Goal: Download file/media

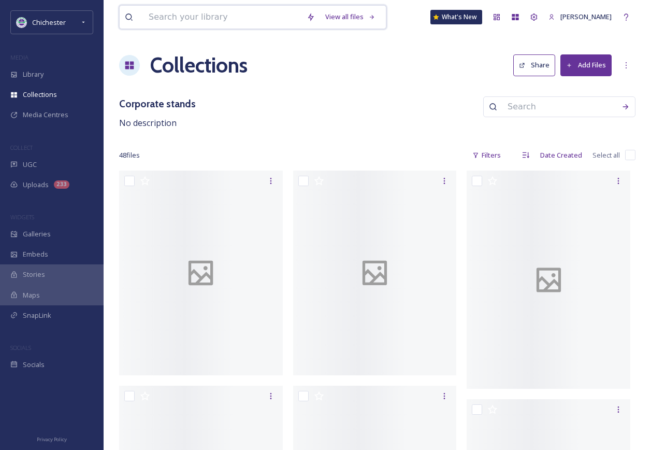
click at [174, 17] on input at bounding box center [222, 17] width 158 height 23
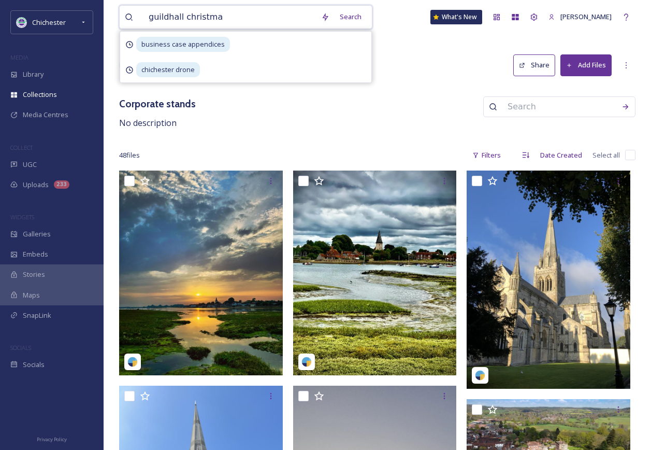
type input "guildhall christmas"
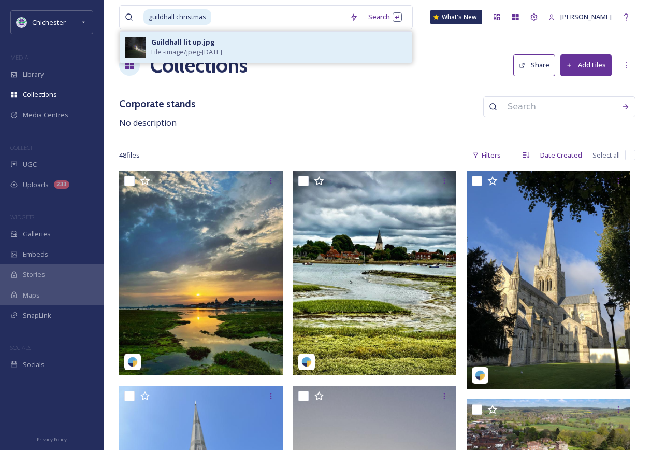
click at [168, 50] on span "File - image/jpeg - [DATE]" at bounding box center [186, 52] width 71 height 10
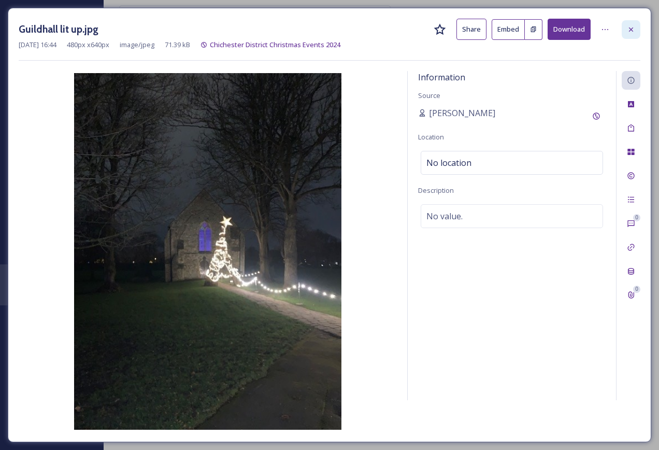
click at [631, 27] on icon at bounding box center [631, 29] width 8 height 8
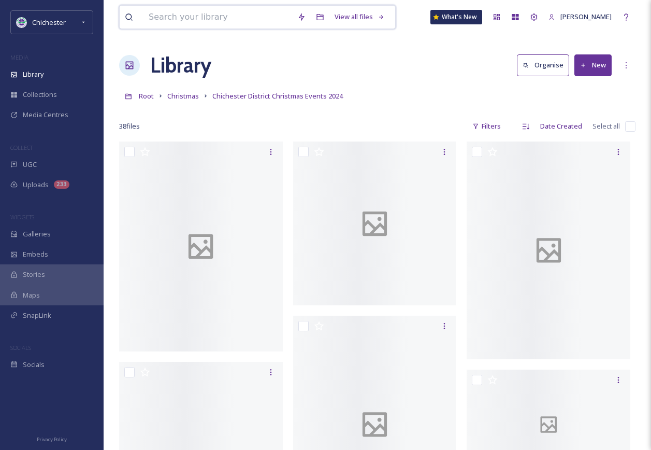
click at [197, 18] on input at bounding box center [217, 17] width 149 height 23
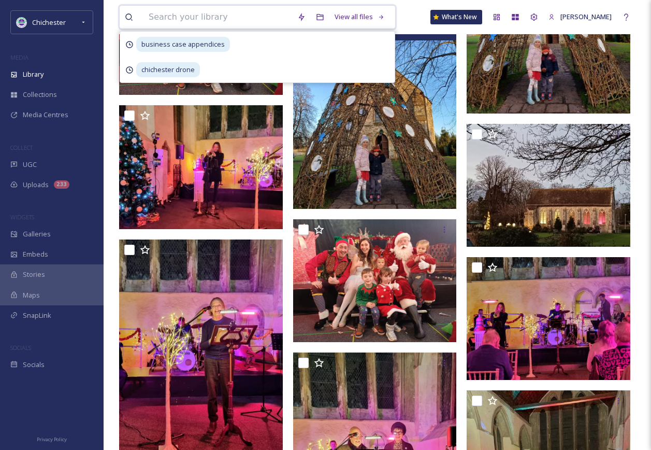
scroll to position [1657, 0]
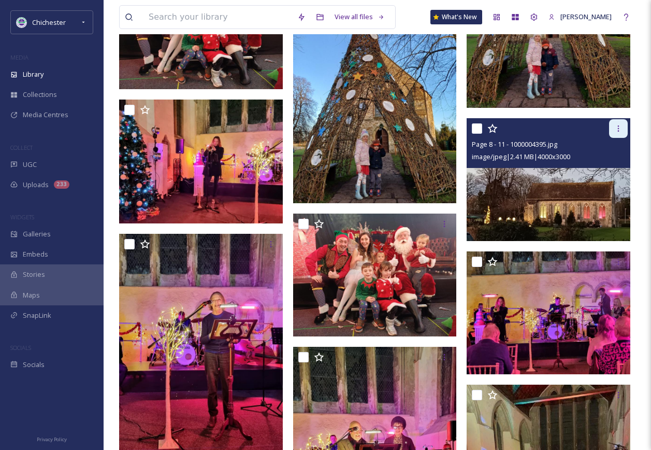
click at [619, 124] on div at bounding box center [618, 128] width 19 height 19
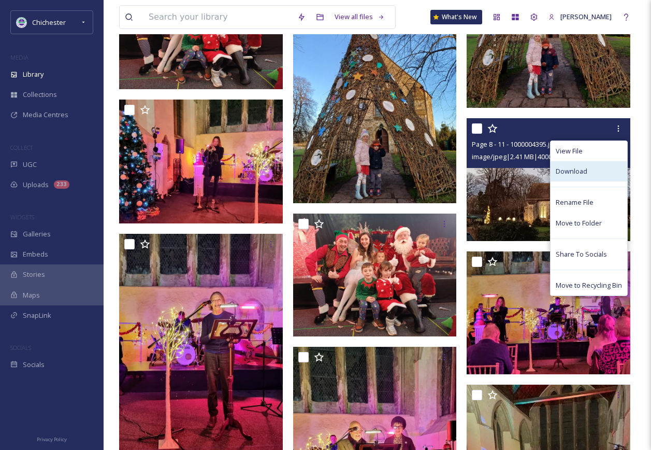
click at [582, 171] on span "Download" at bounding box center [572, 171] width 32 height 10
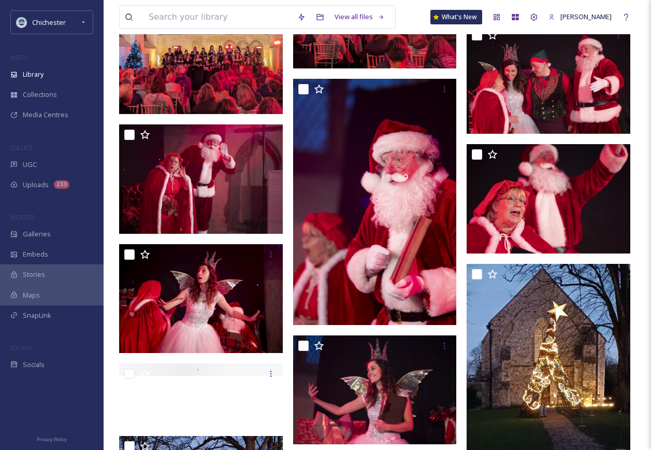
scroll to position [0, 0]
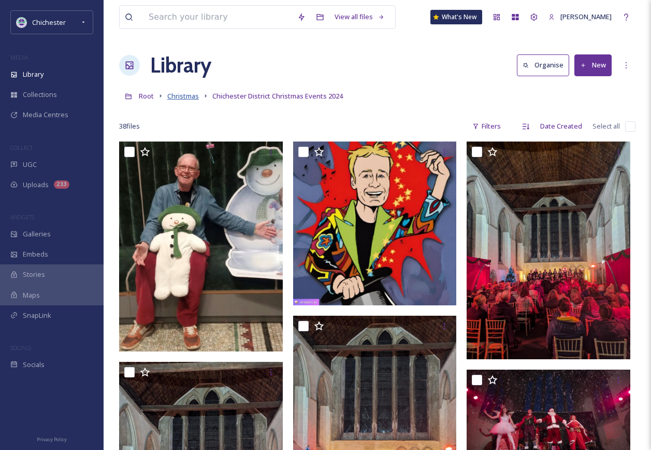
click at [192, 94] on span "Christmas" at bounding box center [183, 95] width 32 height 9
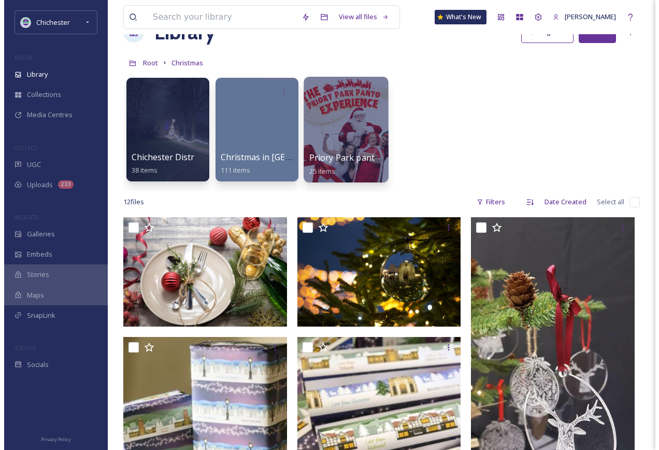
scroll to position [104, 0]
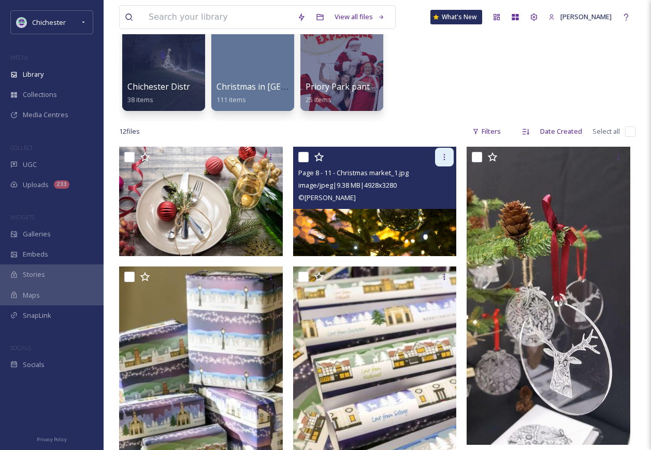
click at [448, 154] on icon at bounding box center [444, 157] width 8 height 8
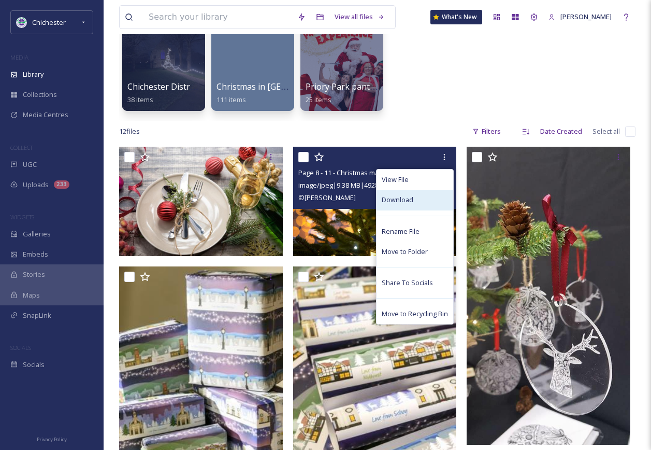
click at [386, 193] on div "Download" at bounding box center [414, 200] width 77 height 20
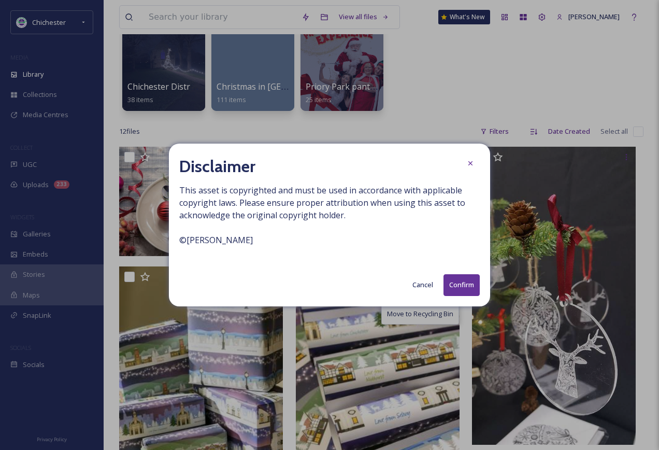
drag, startPoint x: 473, startPoint y: 290, endPoint x: 497, endPoint y: 269, distance: 32.0
click at [473, 289] on button "Confirm" at bounding box center [461, 284] width 36 height 21
